Goal: Task Accomplishment & Management: Use online tool/utility

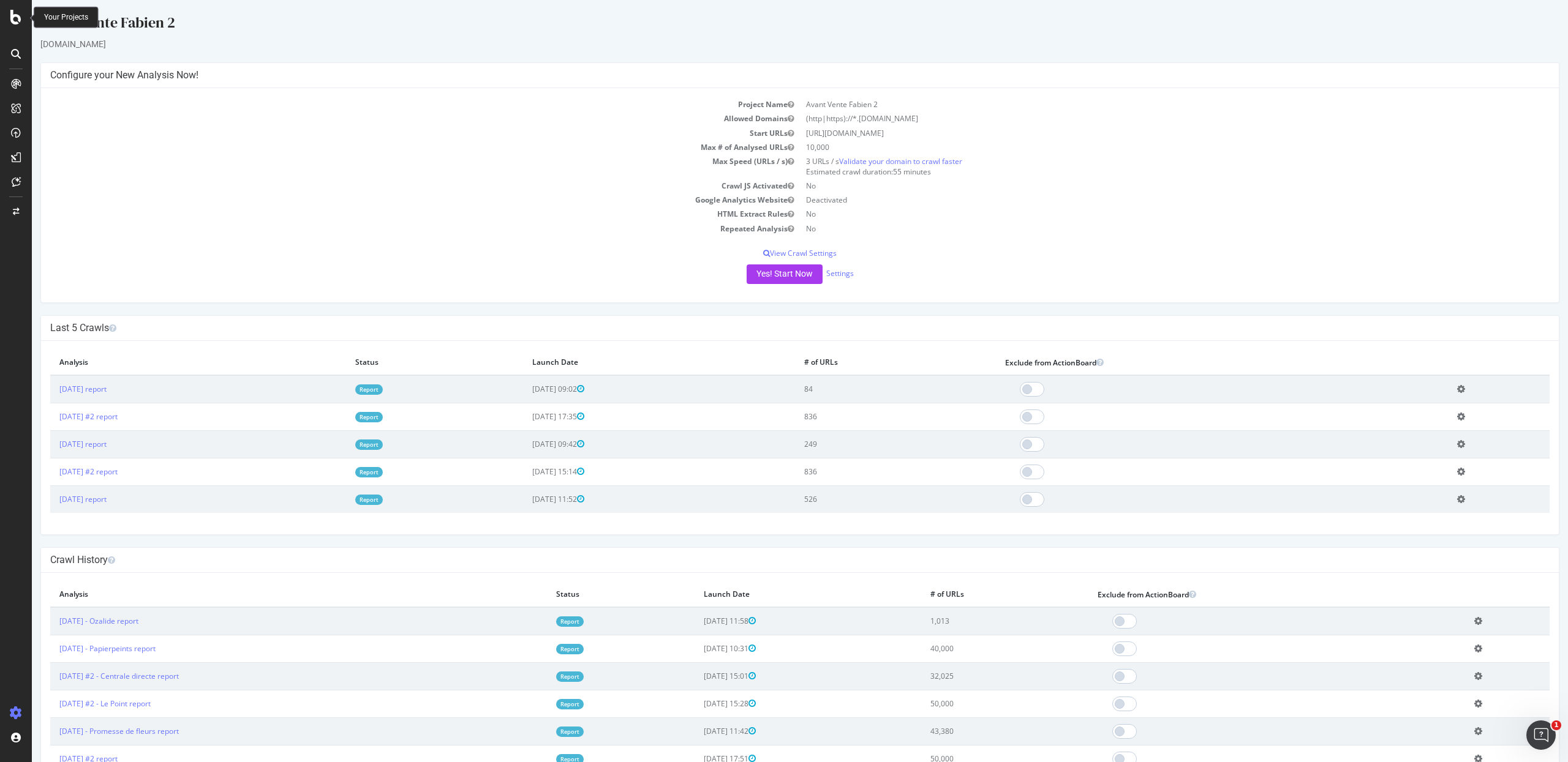
click at [21, 22] on icon at bounding box center [15, 17] width 11 height 15
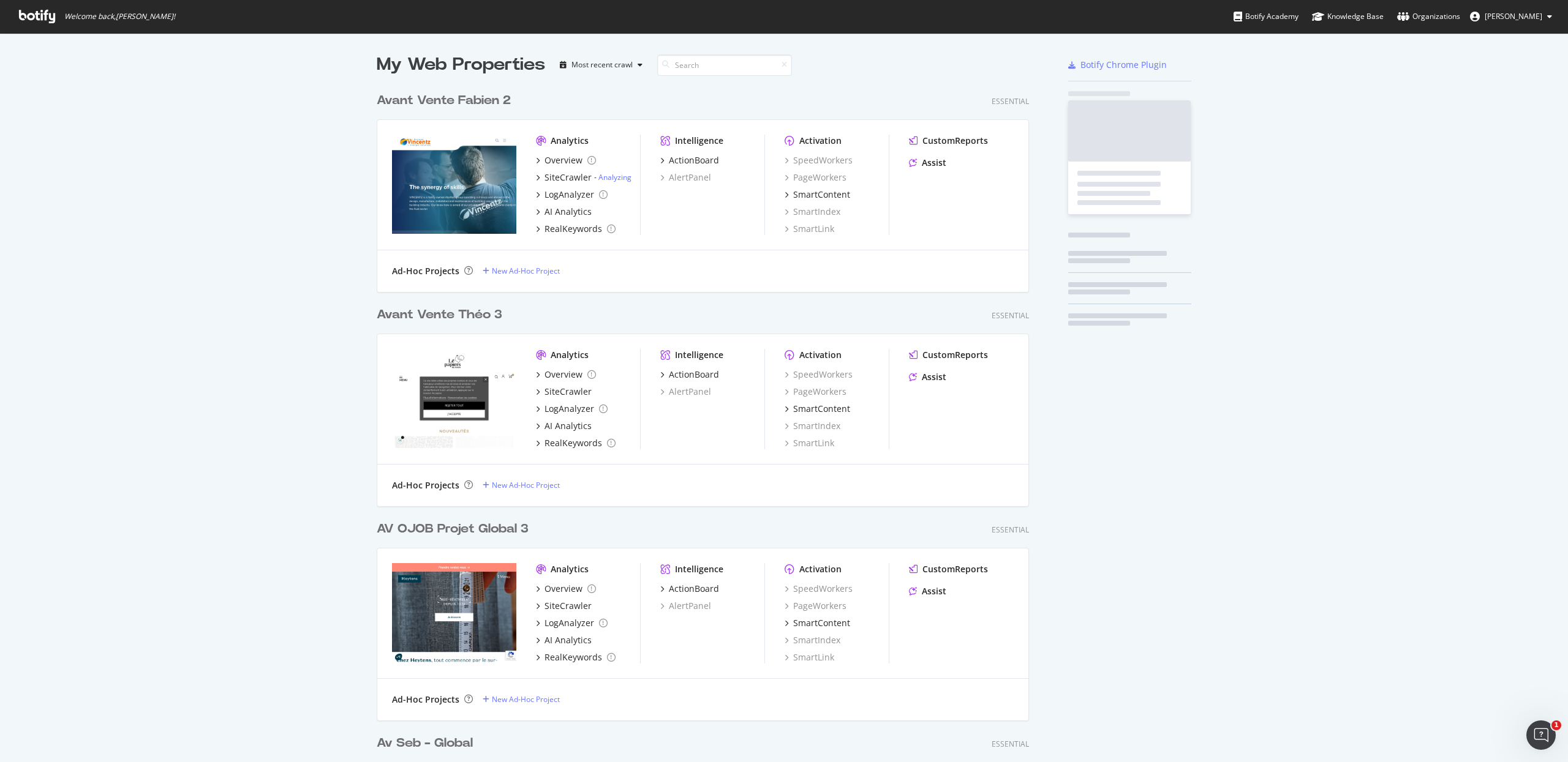
scroll to position [750, 1543]
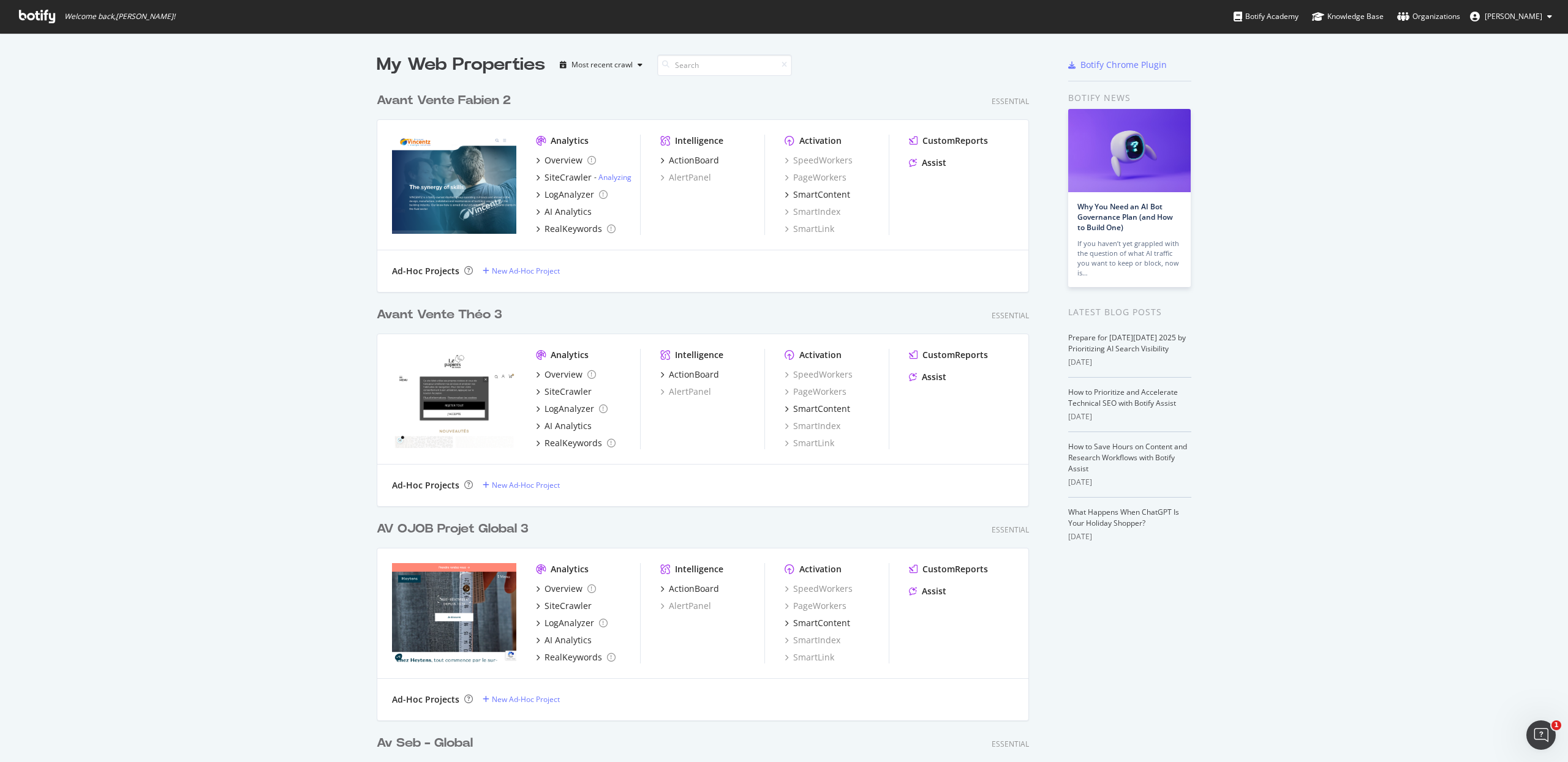
click at [402, 530] on div "AV OJOB Projet Global 3" at bounding box center [452, 529] width 152 height 18
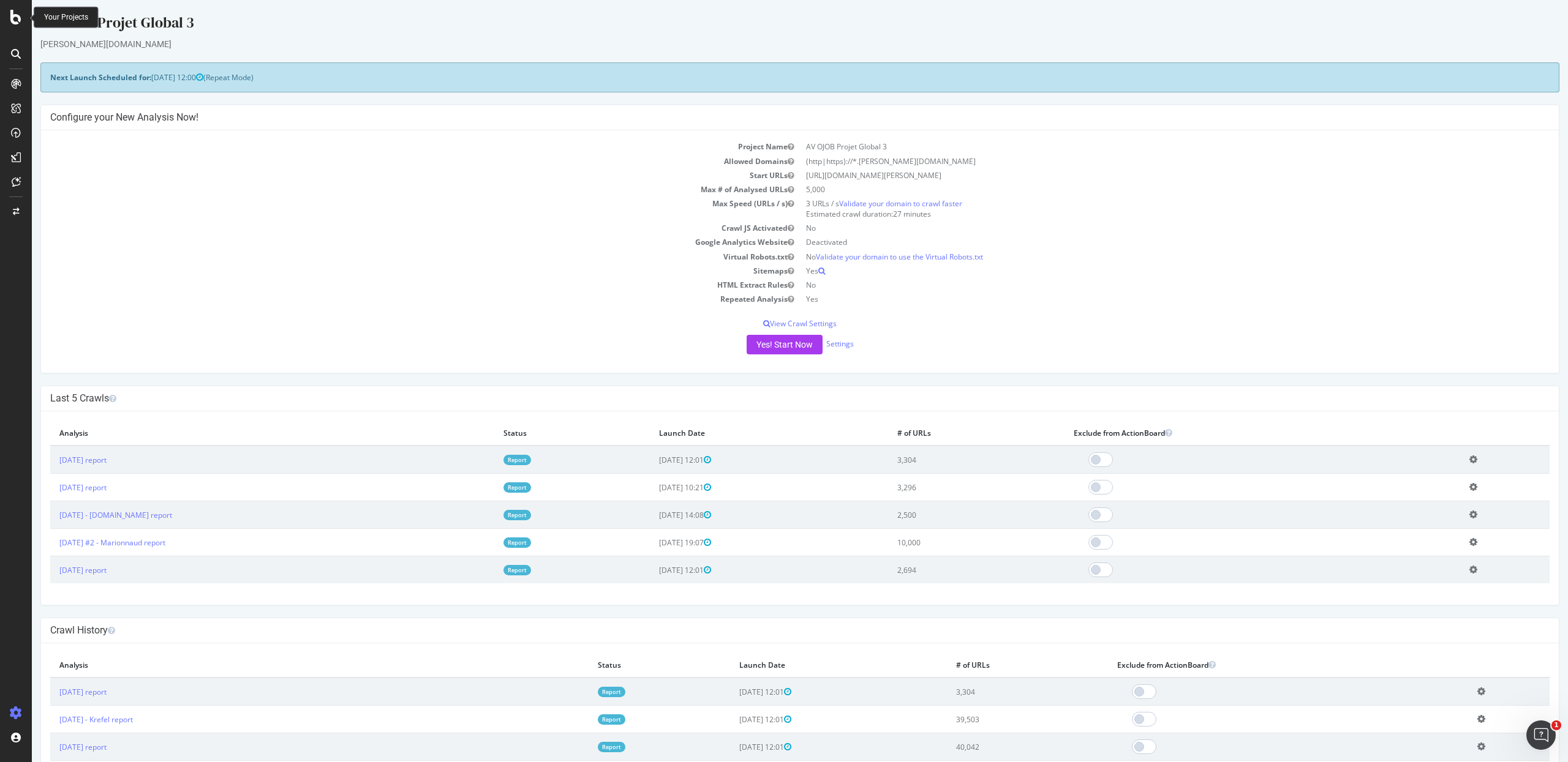
click at [16, 22] on icon at bounding box center [15, 17] width 11 height 15
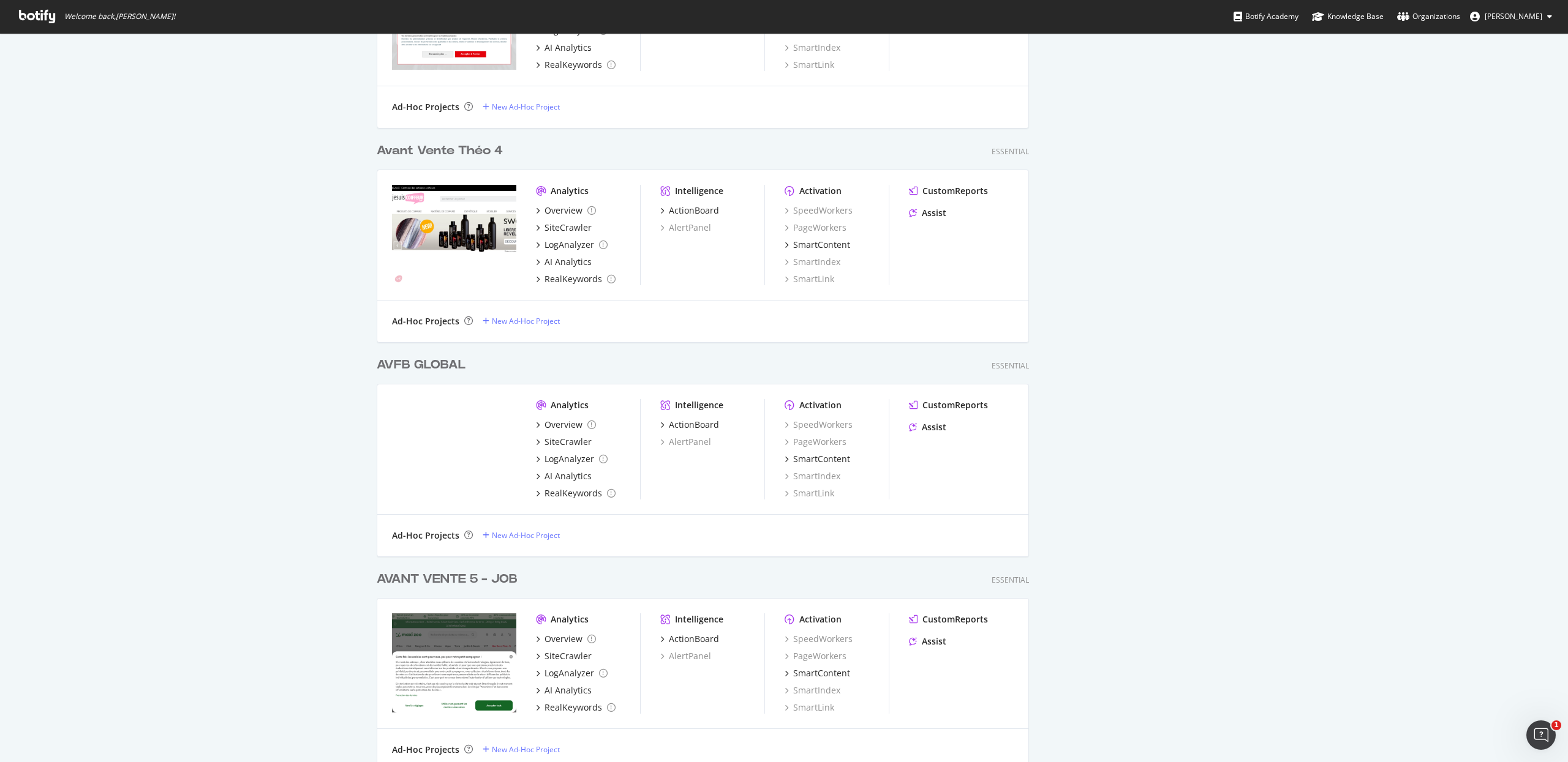
scroll to position [843, 0]
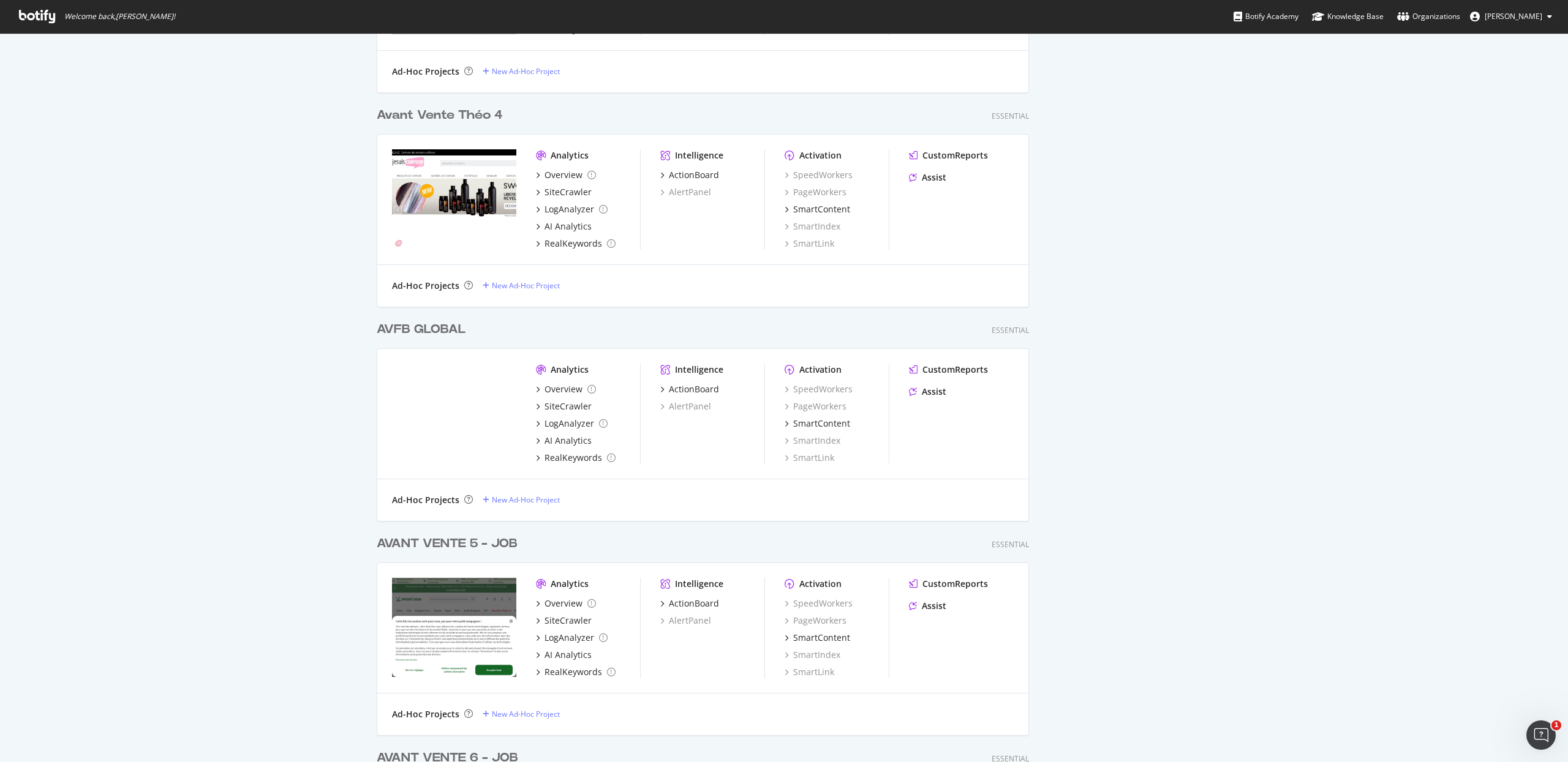
click at [435, 533] on div "AVANT VENTE 5 - JOB Essential Analytics Overview SiteCrawler LogAnalyzer AI Ana…" at bounding box center [707, 627] width 662 height 215
click at [432, 537] on div "AVANT VENTE 5 - JOB" at bounding box center [447, 544] width 141 height 18
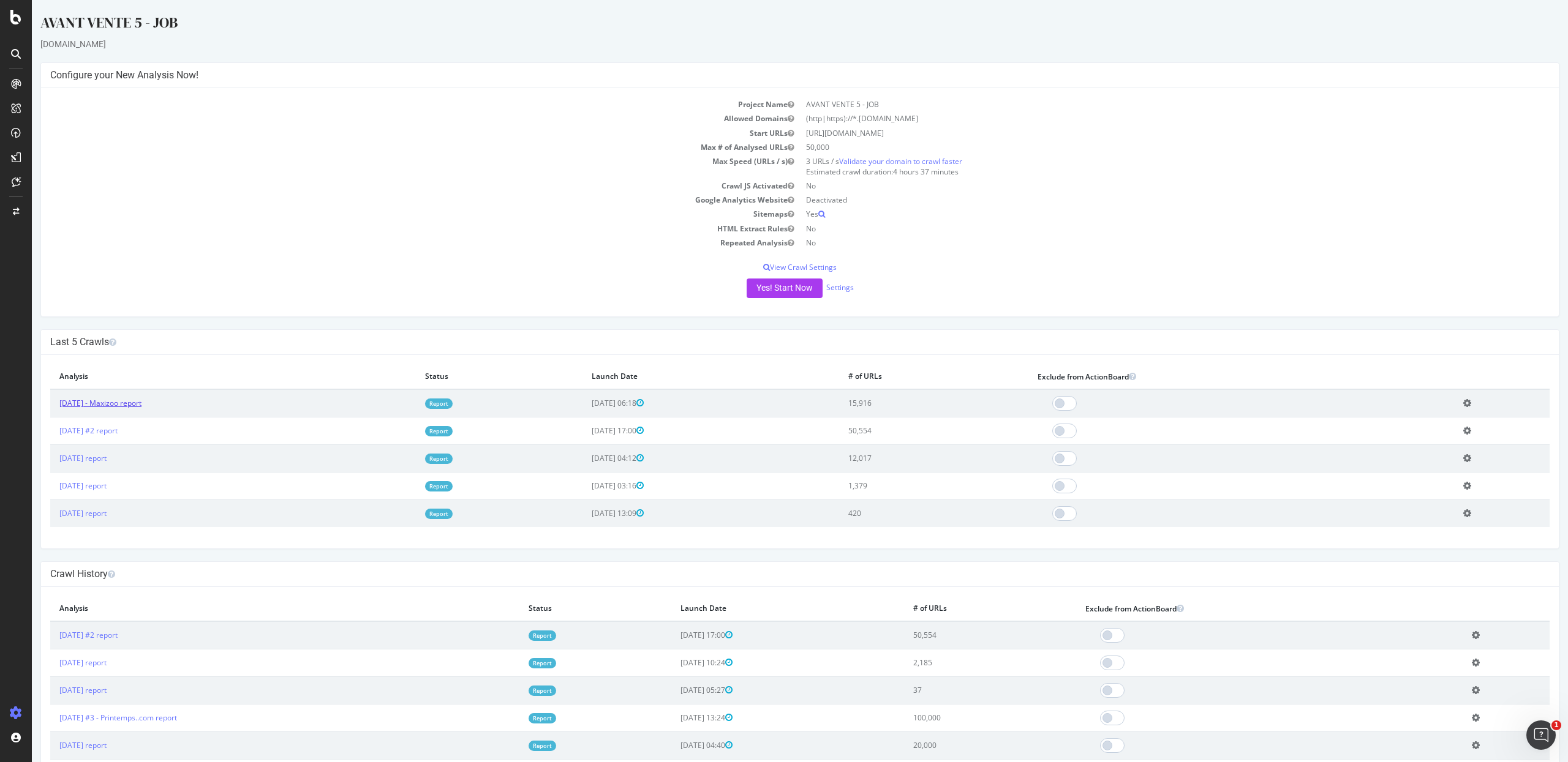
click at [142, 403] on link "[DATE] - Maxizoo report" at bounding box center [101, 403] width 82 height 10
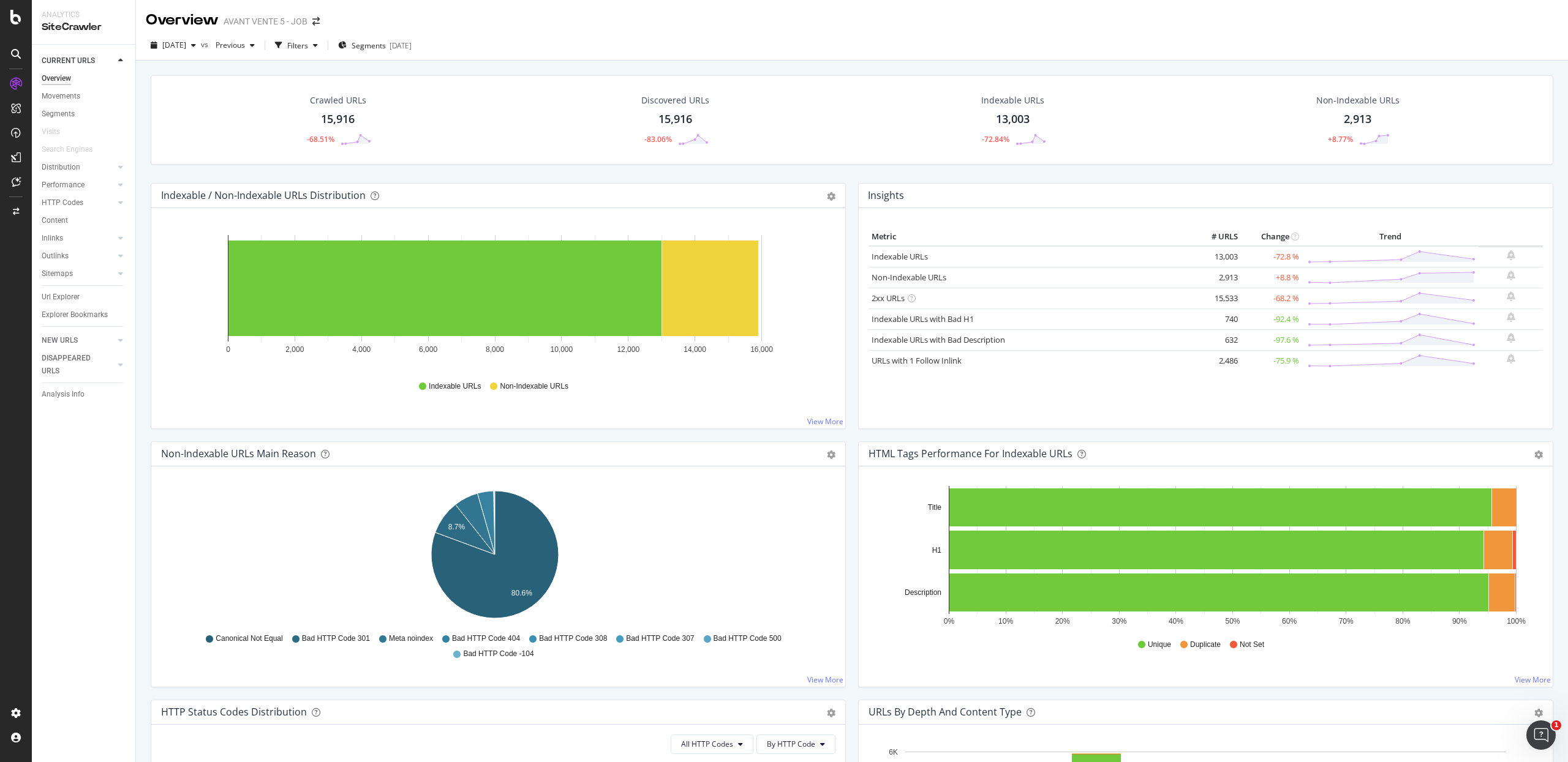
click at [844, 192] on div "Indexable / Non-Indexable URLs Distribution Bar Bar (by Percentage) Table Expor…" at bounding box center [498, 312] width 707 height 259
click at [70, 712] on div "Segment Editor" at bounding box center [97, 708] width 116 height 10
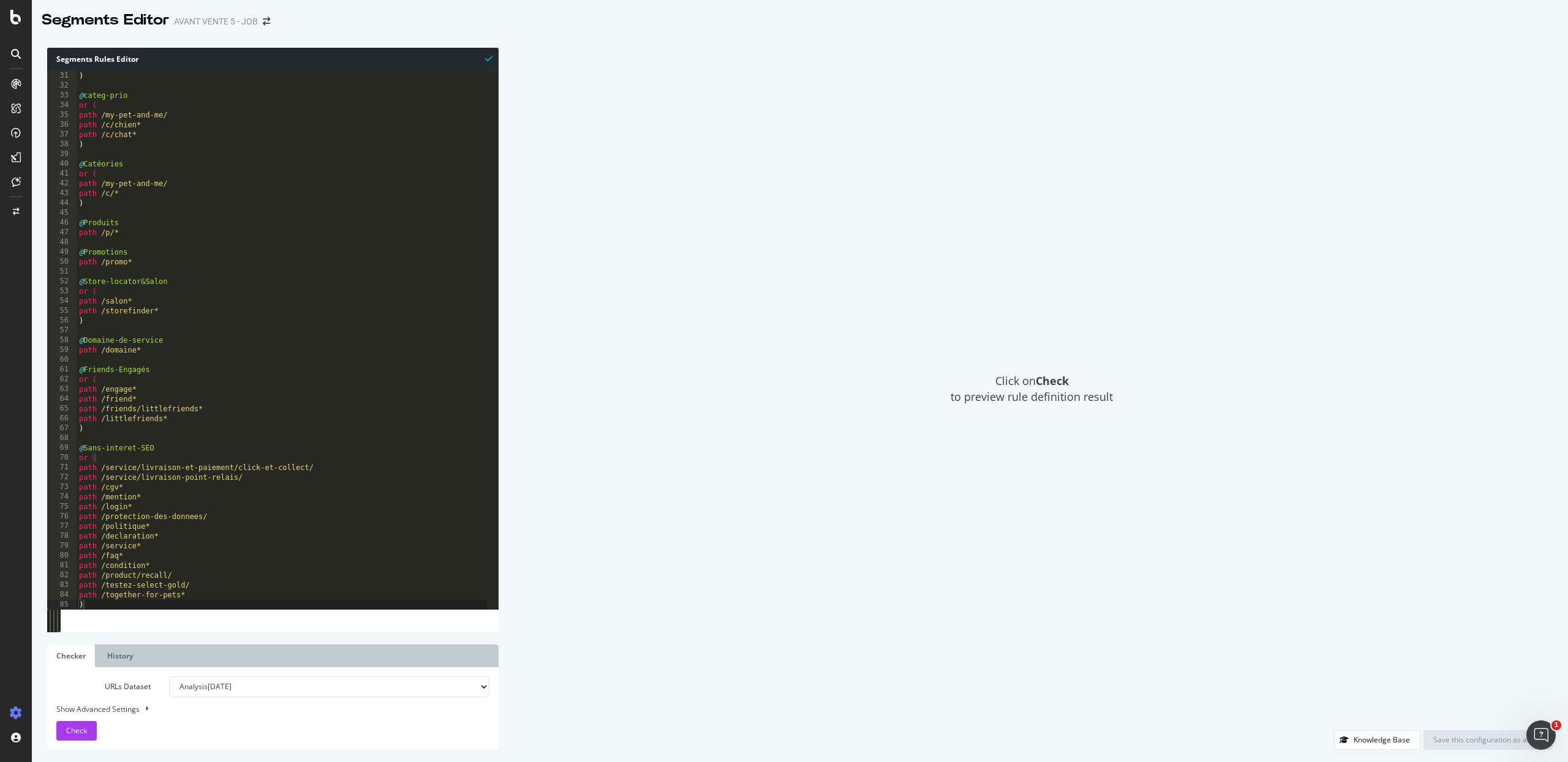
scroll to position [293, 0]
click at [89, 729] on button "Check" at bounding box center [77, 730] width 40 height 19
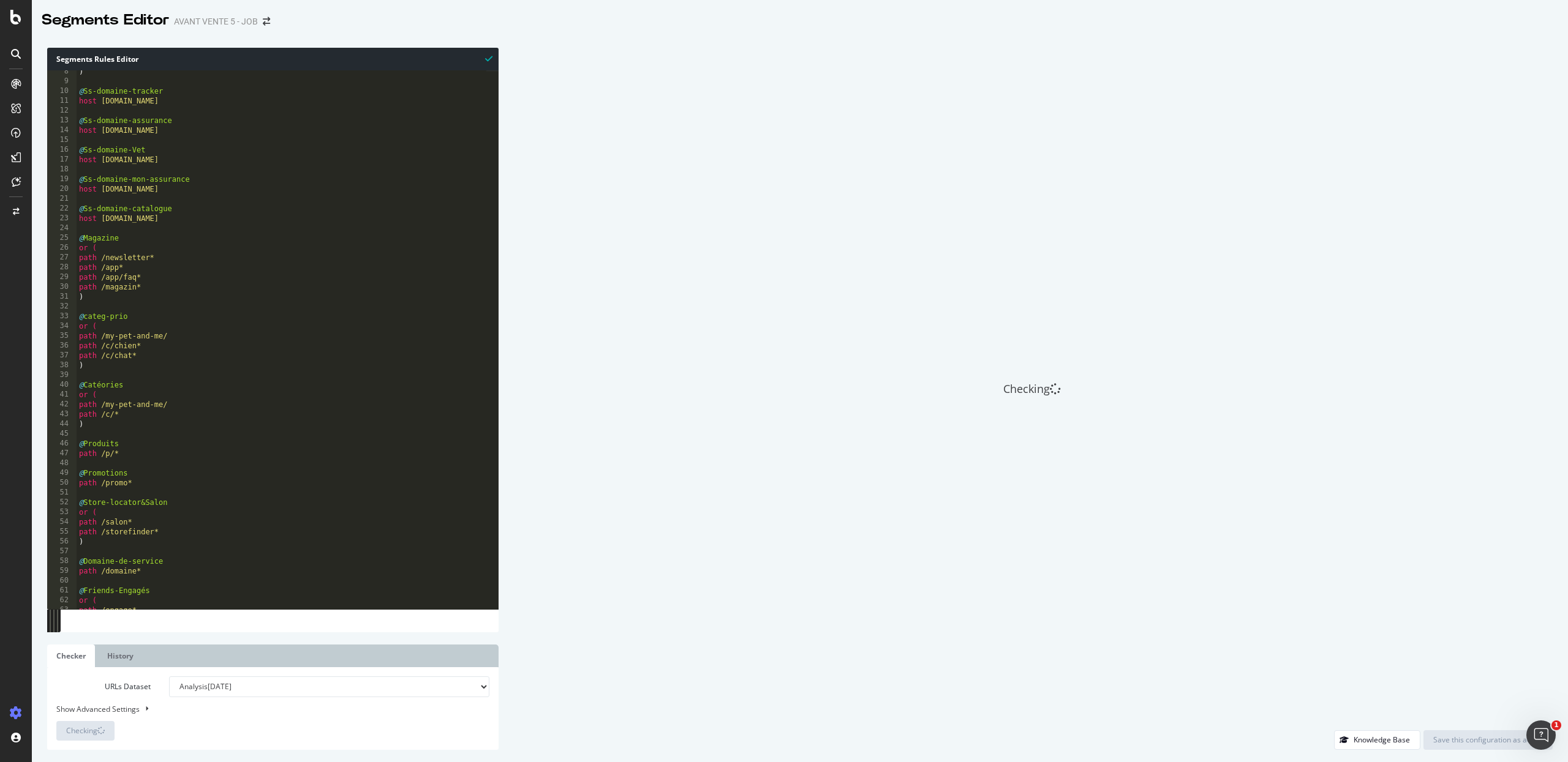
scroll to position [0, 0]
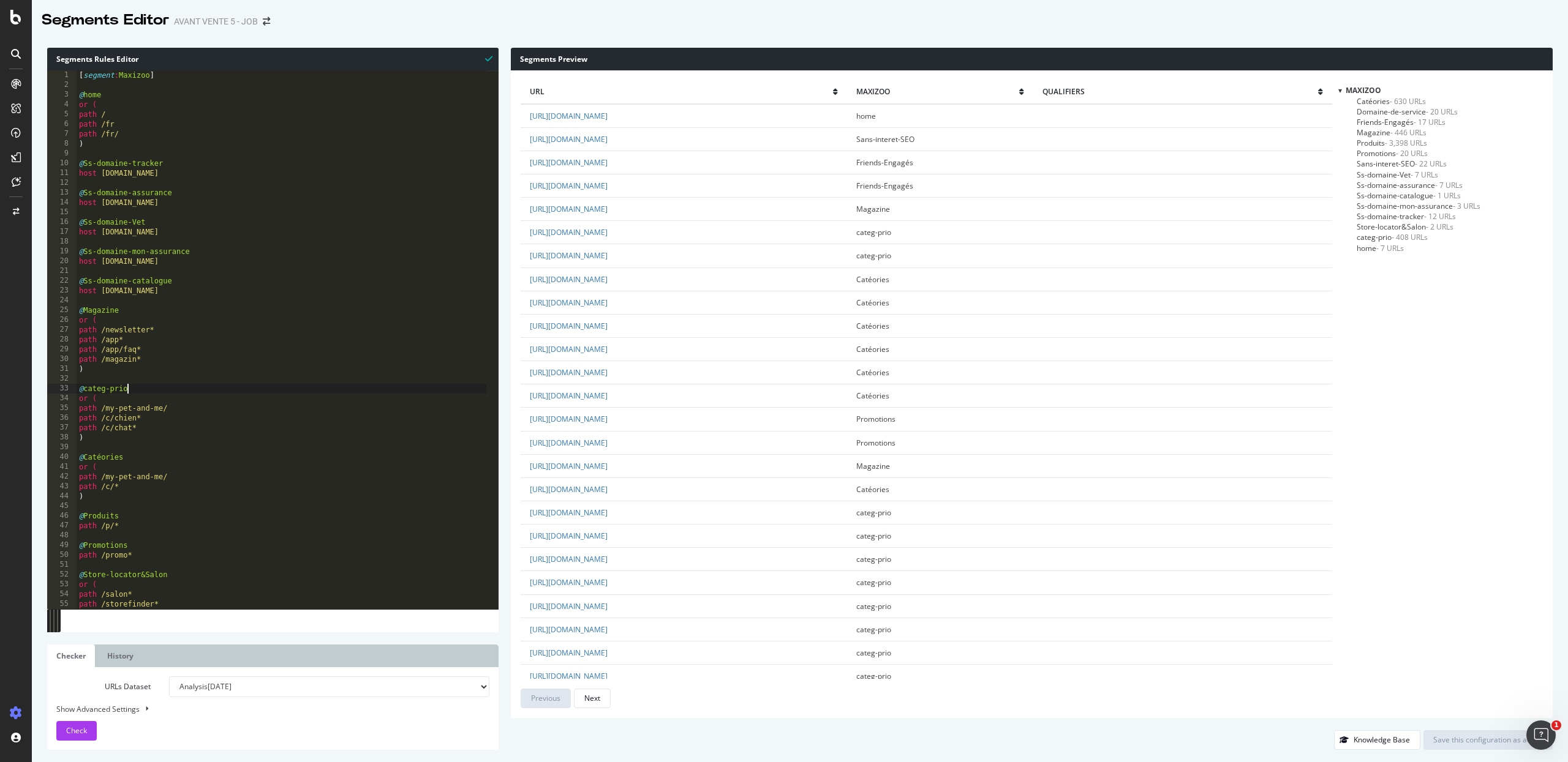
click at [153, 390] on div "[ segment : Maxizoo ] @ home or ( path / path /fr path /fr/ ) @ Ss-domaine-trac…" at bounding box center [281, 350] width 410 height 559
click at [134, 390] on div "[ segment : Maxizoo ] @ home or ( path / path /fr path /fr/ ) @ Ss-domaine-trac…" at bounding box center [281, 350] width 410 height 559
click at [131, 391] on div "[ segment : Maxizoo ] @ home or ( path / path /fr path /fr/ ) @ Ss-domaine-trac…" at bounding box center [281, 350] width 410 height 559
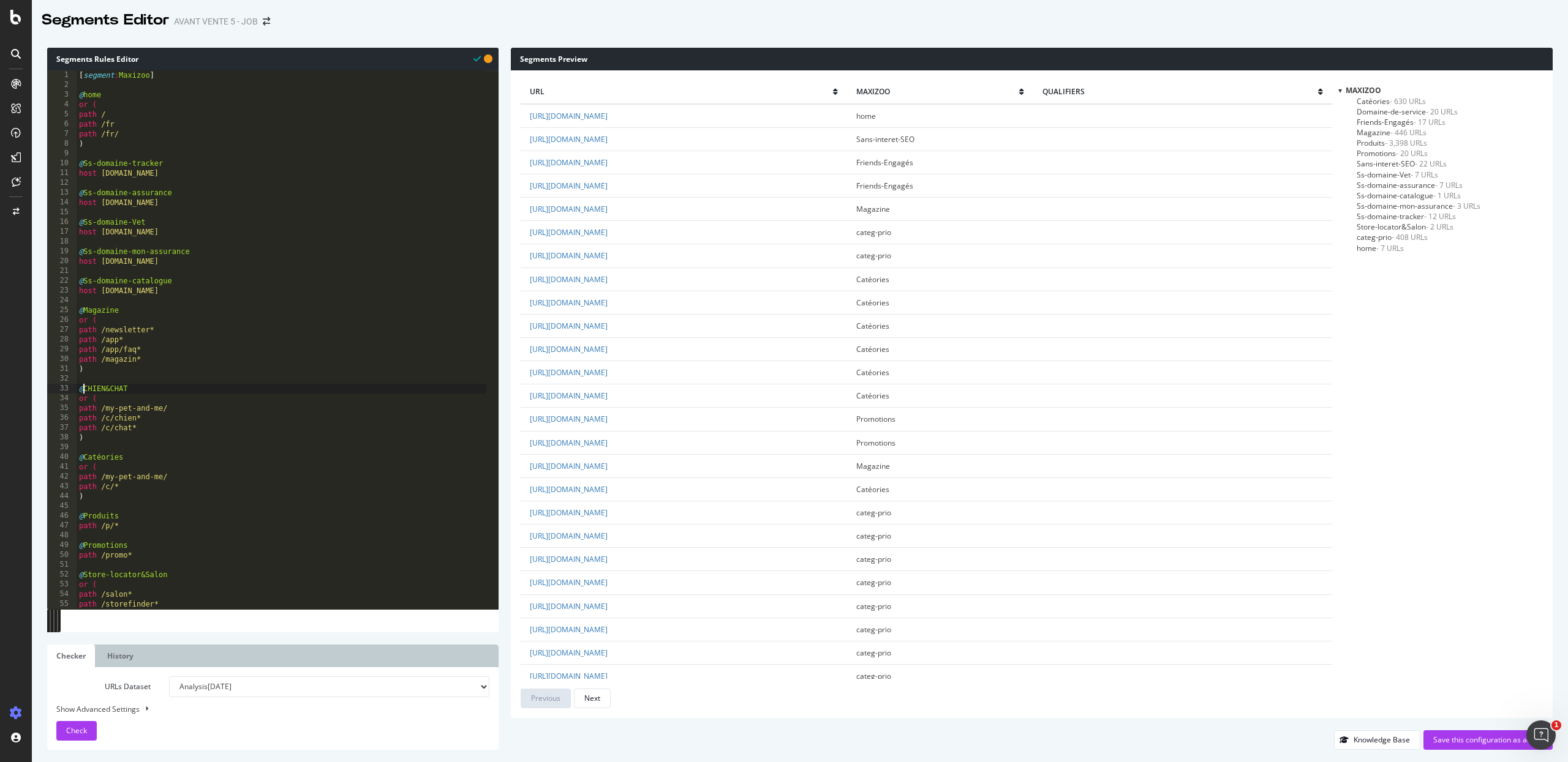
click at [104, 389] on div "[ segment : Maxizoo ] @ home or ( path / path /fr path /fr/ ) @ Ss-domaine-trac…" at bounding box center [281, 350] width 410 height 559
click at [115, 390] on div "[ segment : Maxizoo ] @ home or ( path / path /fr path /fr/ ) @ Ss-domaine-trac…" at bounding box center [281, 350] width 410 height 559
click at [135, 393] on div "[ segment : Maxizoo ] @ home or ( path / path /fr path /fr/ ) @ Ss-domaine-trac…" at bounding box center [281, 350] width 410 height 559
click at [106, 392] on div "[ segment : Maxizoo ] @ home or ( path / path /fr path /fr/ ) @ Ss-domaine-trac…" at bounding box center [281, 350] width 410 height 559
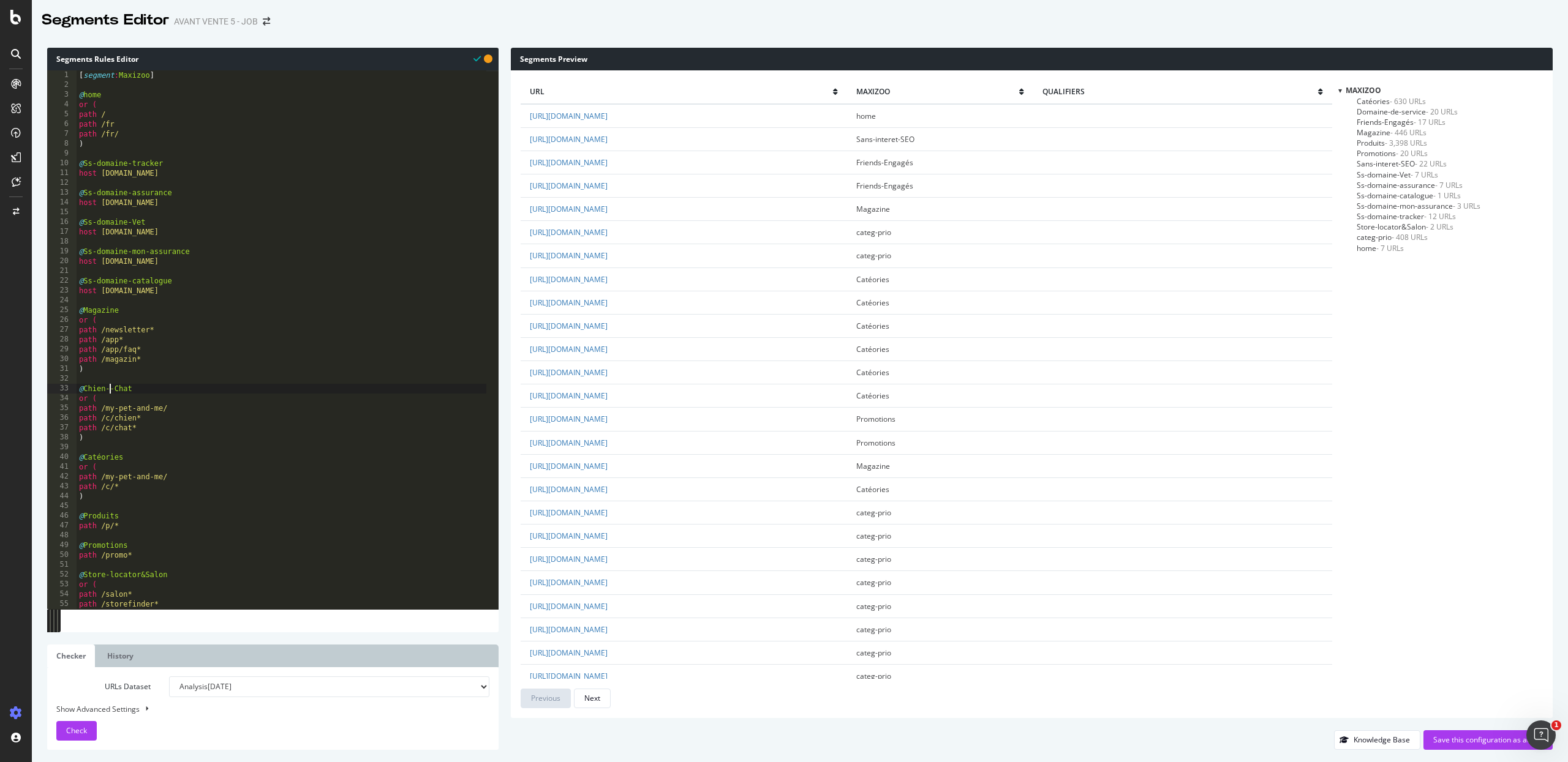
scroll to position [0, 3]
click at [198, 414] on div "[ segment : Maxizoo ] @ home or ( path / path /fr path /fr/ ) @ Ss-domaine-trac…" at bounding box center [281, 350] width 410 height 559
type textarea "path /my-pet-and-me/"
click at [1413, 149] on span "- 20 URLs" at bounding box center [1412, 153] width 32 height 10
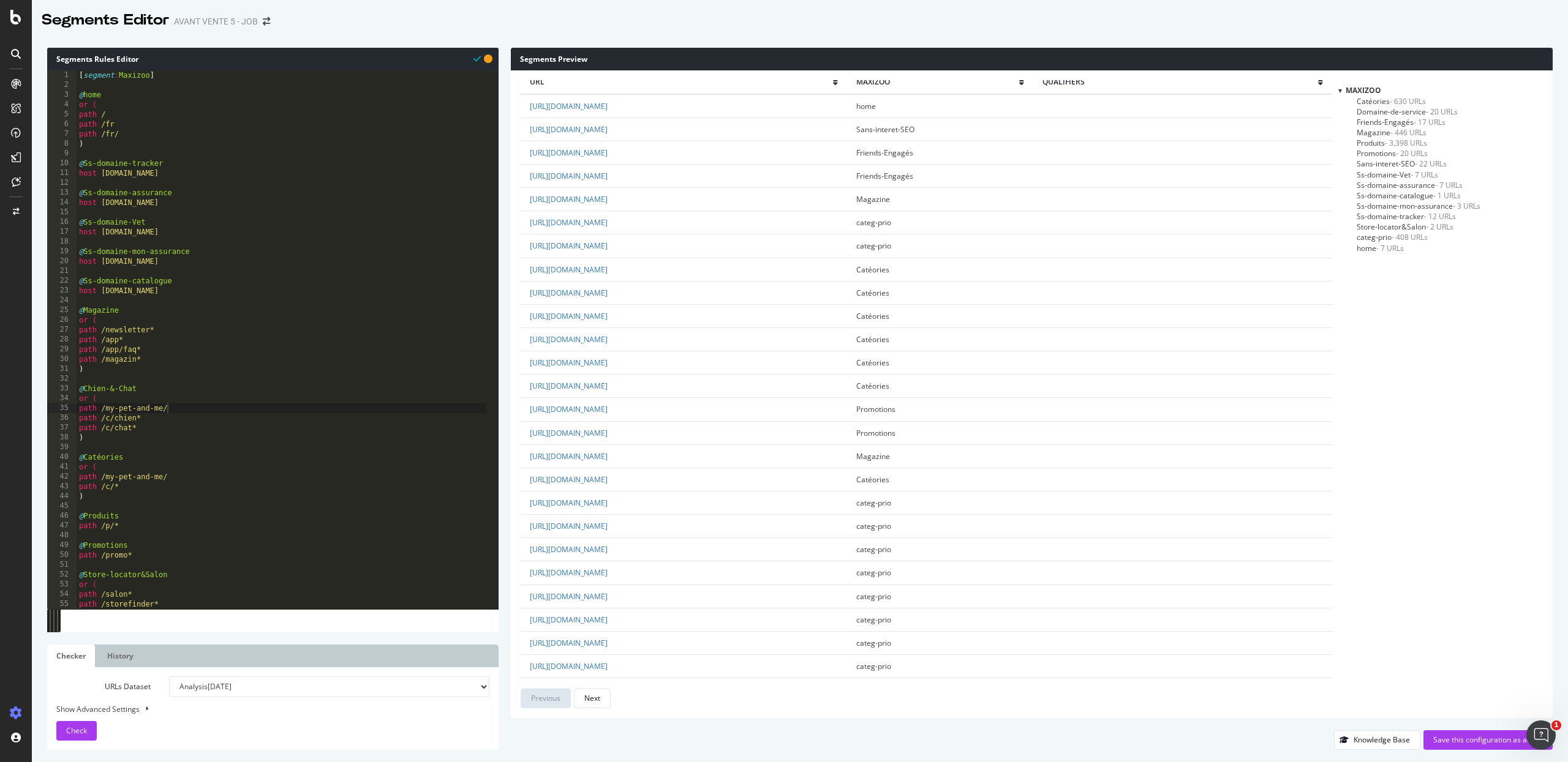
scroll to position [0, 0]
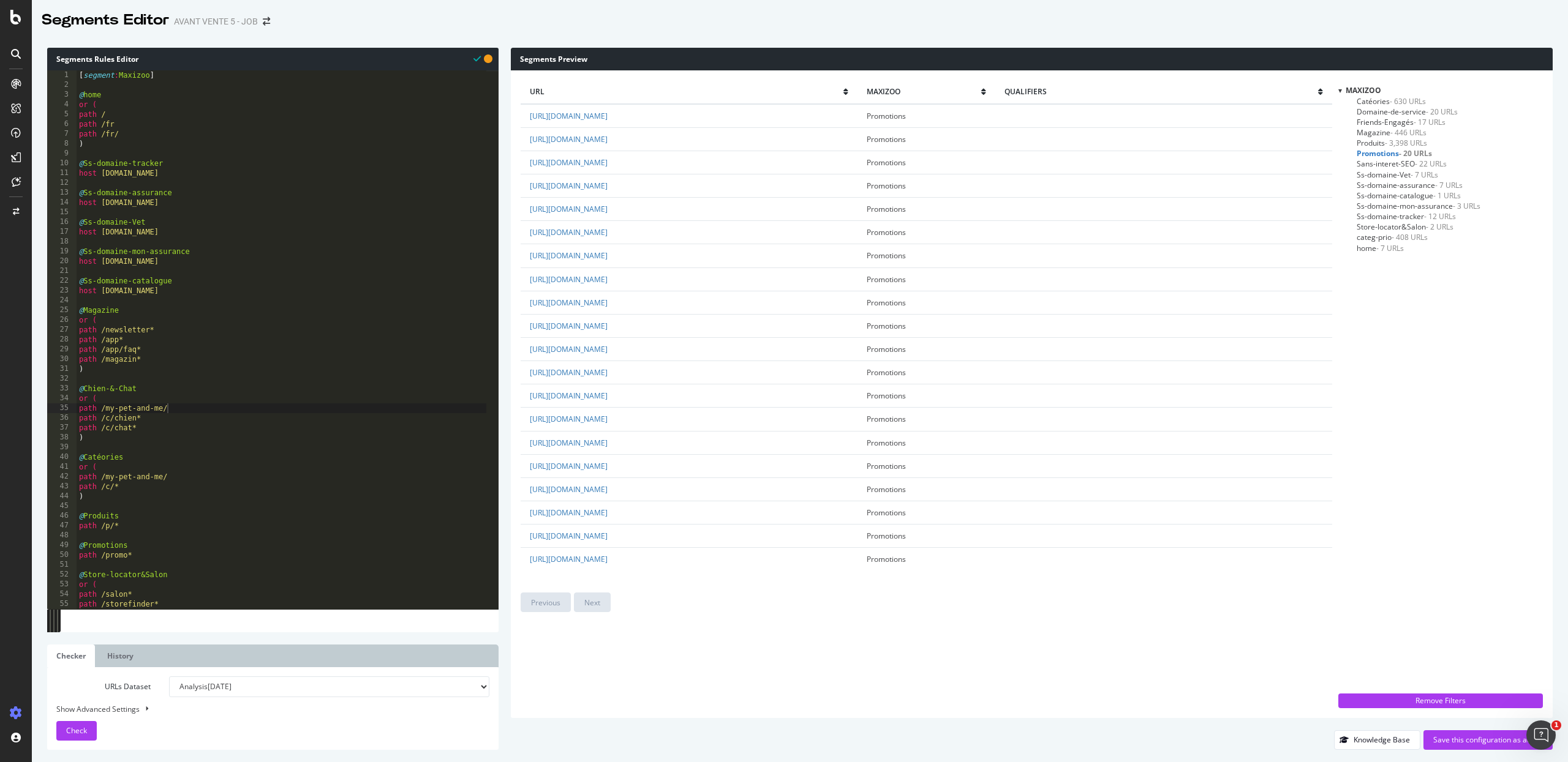
click at [1391, 112] on span "Domaine-de-service - 20 URLs" at bounding box center [1407, 112] width 101 height 10
click at [1371, 238] on span "categ-prio - 408 URLs" at bounding box center [1392, 237] width 71 height 10
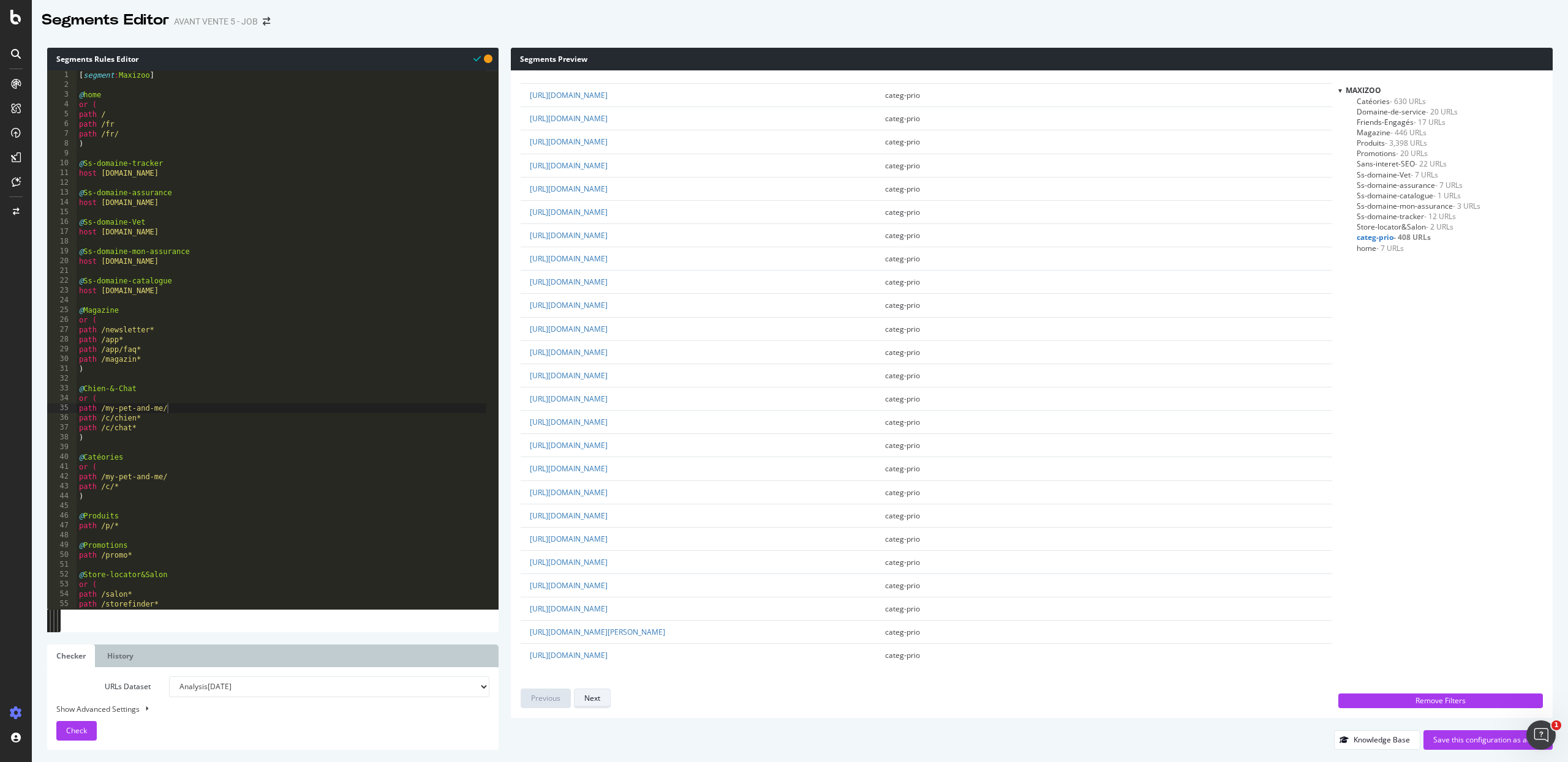
click at [600, 691] on div "Next" at bounding box center [592, 698] width 16 height 17
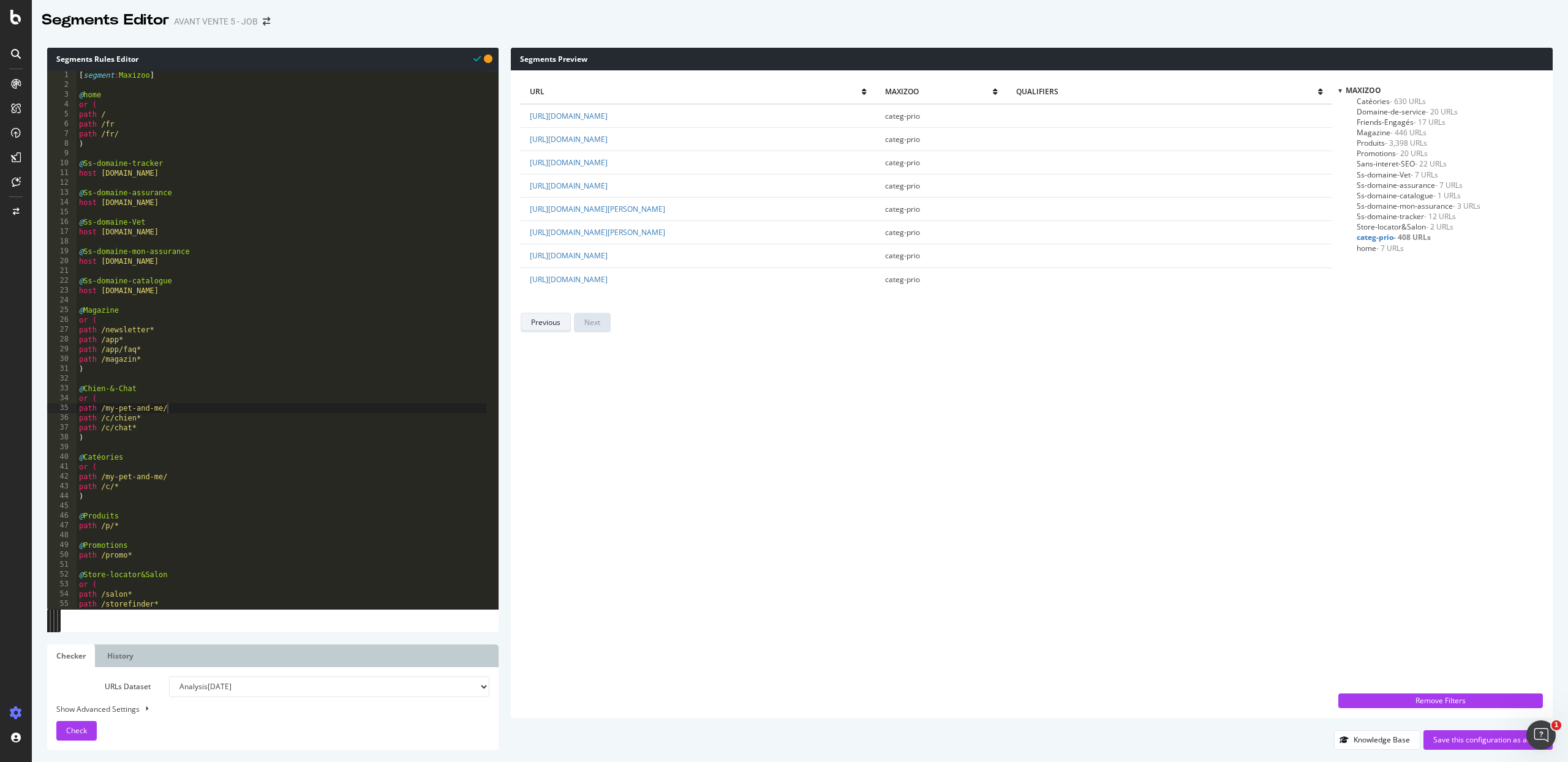
click at [545, 323] on div "Previous" at bounding box center [545, 322] width 29 height 10
